Goal: Find specific page/section: Find specific page/section

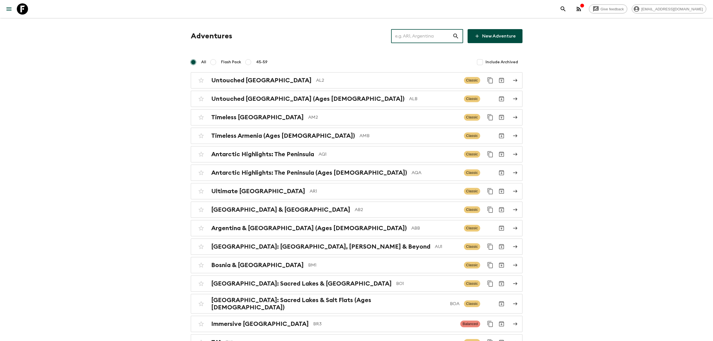
click at [415, 37] on input "text" at bounding box center [421, 36] width 61 height 16
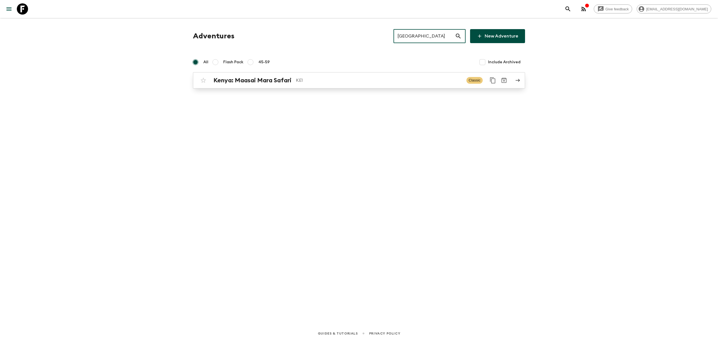
type input "[GEOGRAPHIC_DATA]"
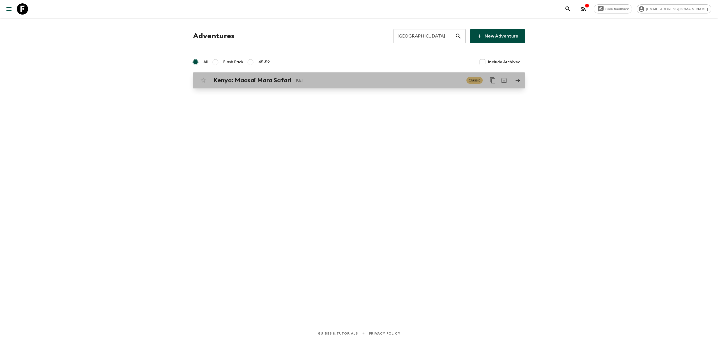
click at [350, 77] on div "[GEOGRAPHIC_DATA]: Maasai Mara Safari KE1" at bounding box center [337, 80] width 248 height 7
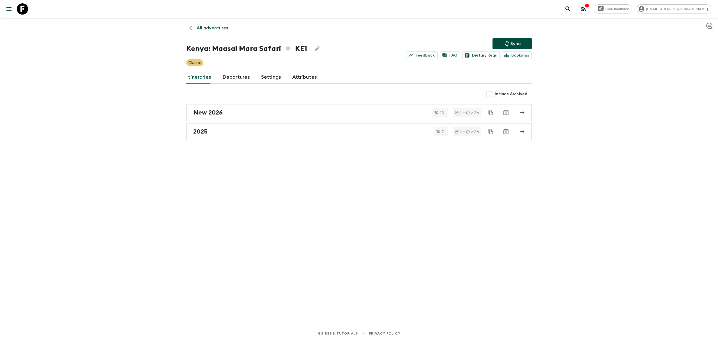
click at [317, 77] on div "Itineraries Departures Settings Attributes" at bounding box center [358, 77] width 345 height 13
click at [309, 80] on link "Attributes" at bounding box center [304, 77] width 25 height 13
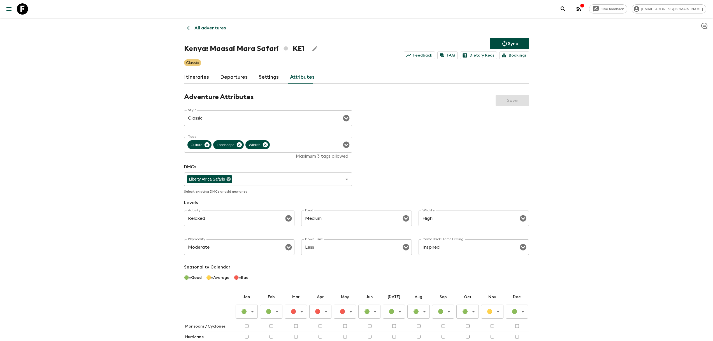
scroll to position [83, 0]
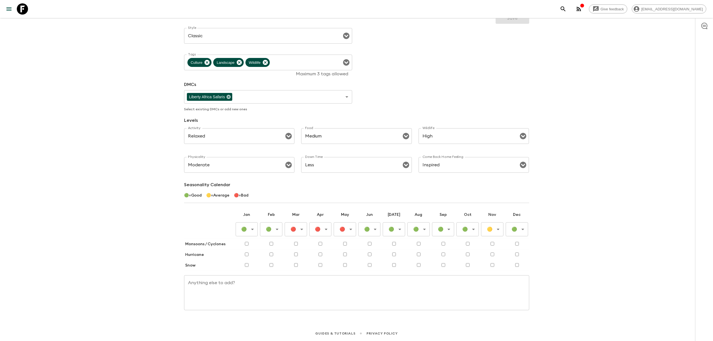
click at [627, 241] on div "Give feedback [EMAIL_ADDRESS][DOMAIN_NAME] All adventures [GEOGRAPHIC_DATA]: Ma…" at bounding box center [356, 130] width 713 height 424
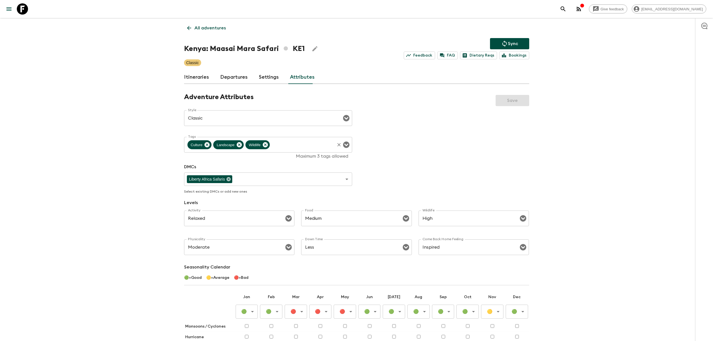
click at [348, 145] on icon "Open" at bounding box center [346, 145] width 7 height 7
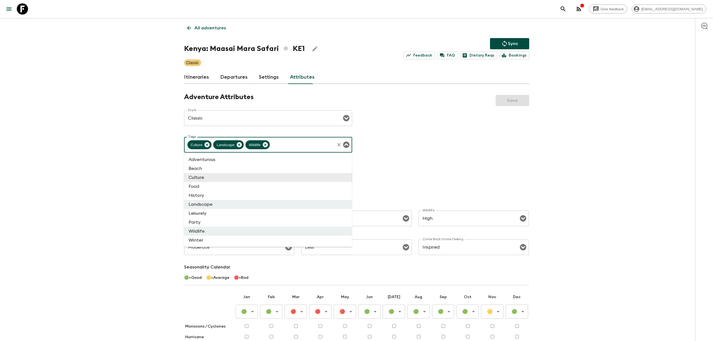
click at [348, 145] on icon "Close" at bounding box center [346, 145] width 6 height 6
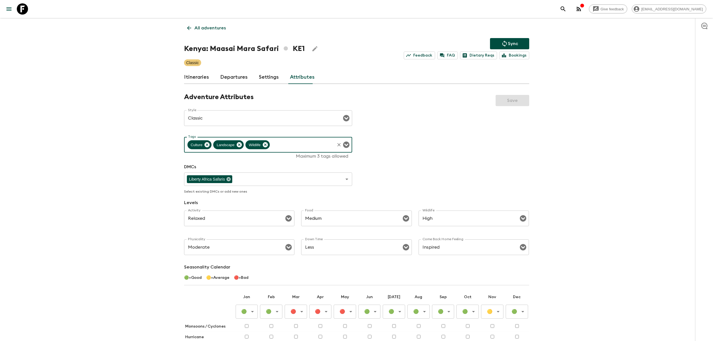
click at [348, 145] on icon "Open" at bounding box center [346, 145] width 7 height 7
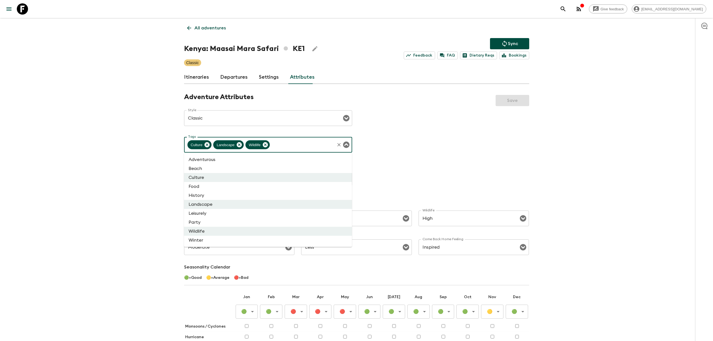
click at [348, 145] on icon "Close" at bounding box center [346, 145] width 6 height 6
